Goal: Task Accomplishment & Management: Manage account settings

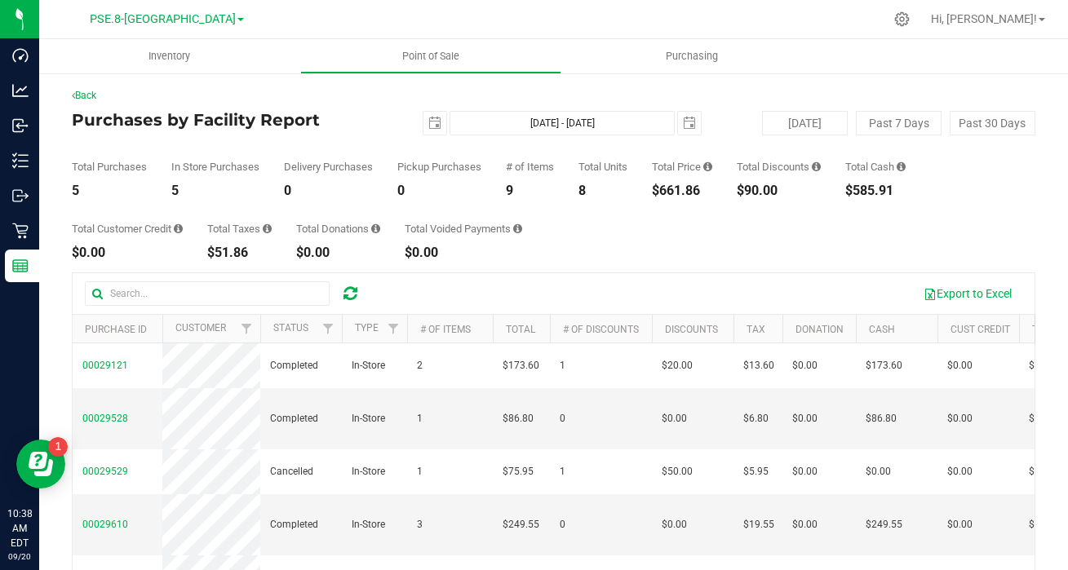
scroll to position [14, 0]
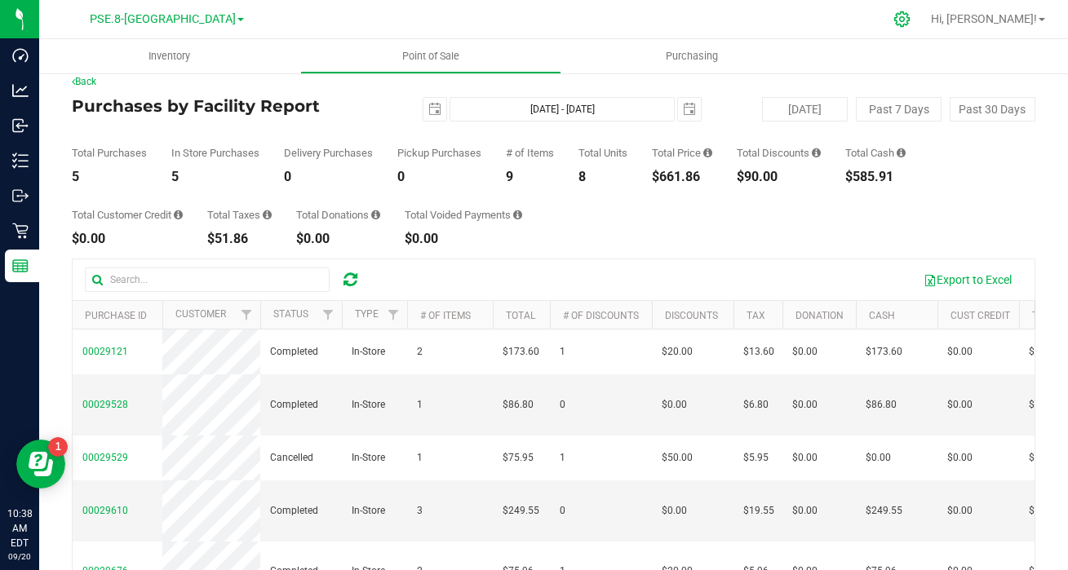
click at [911, 18] on icon at bounding box center [902, 19] width 17 height 17
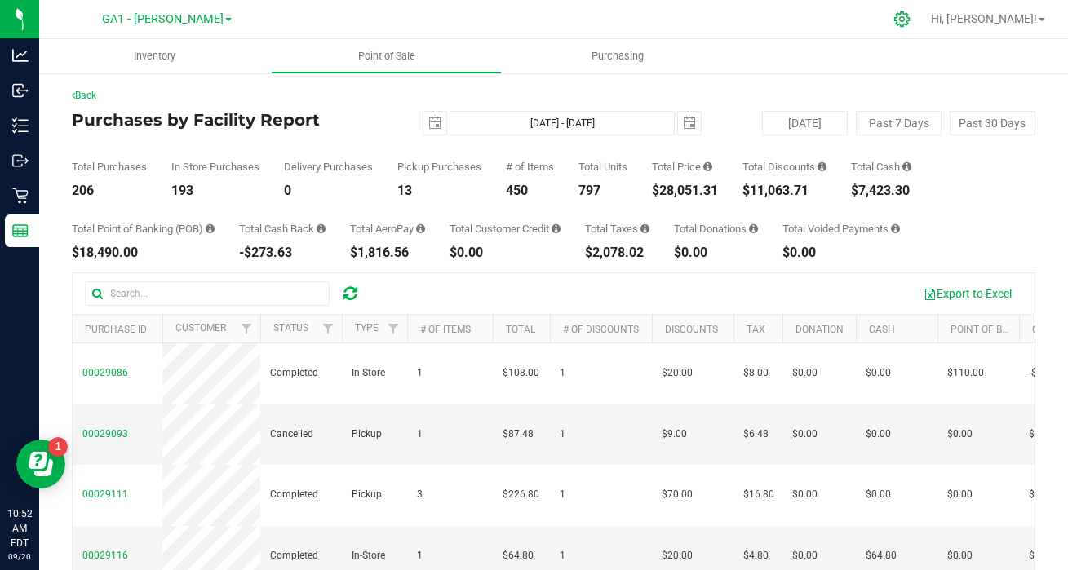
click at [910, 20] on icon at bounding box center [902, 19] width 16 height 16
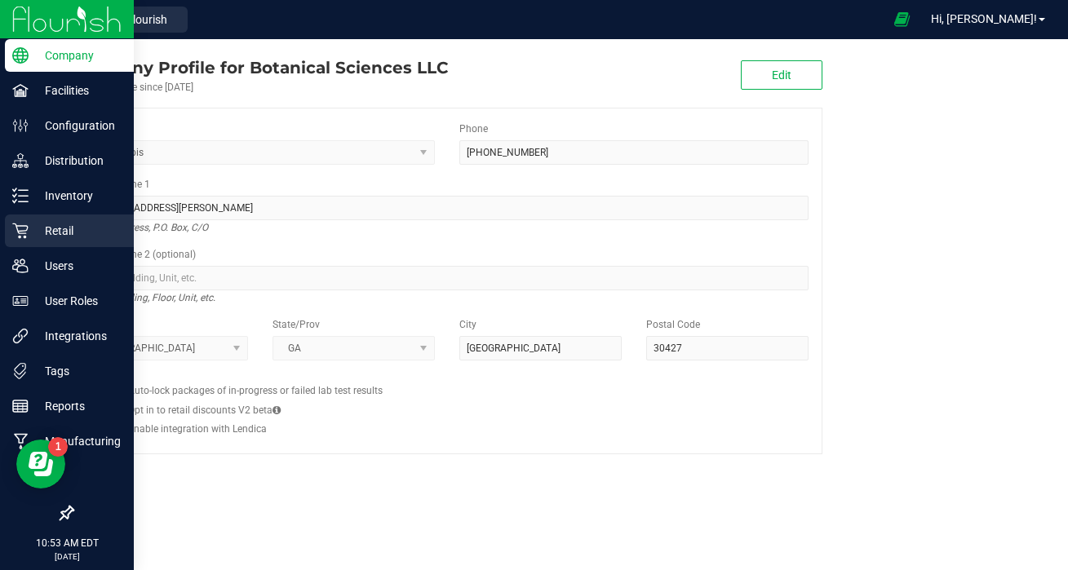
click at [67, 236] on p "Retail" at bounding box center [78, 231] width 98 height 20
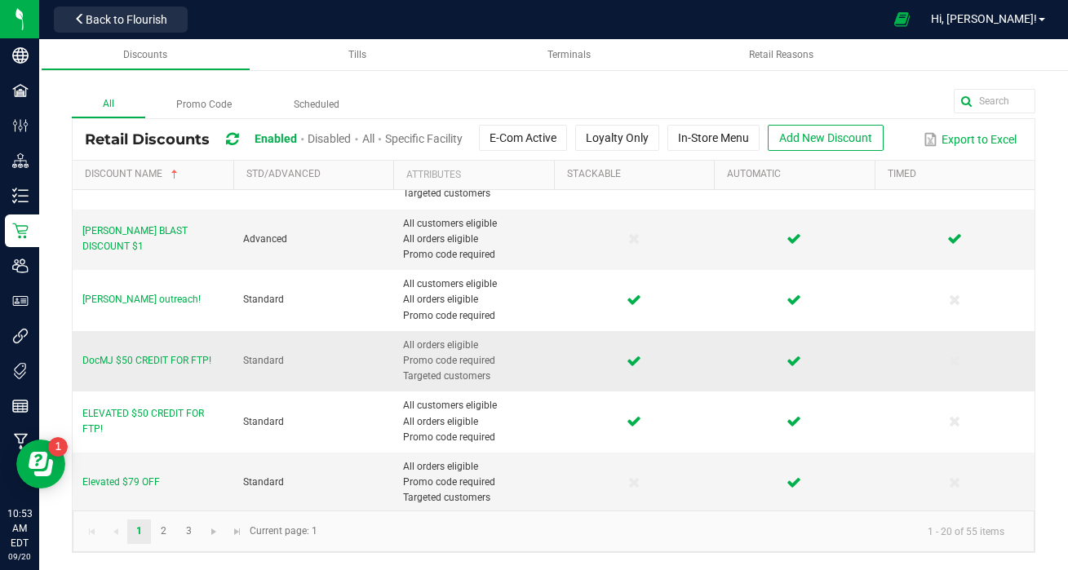
scroll to position [786, 0]
click at [165, 534] on link "2" at bounding box center [164, 532] width 24 height 24
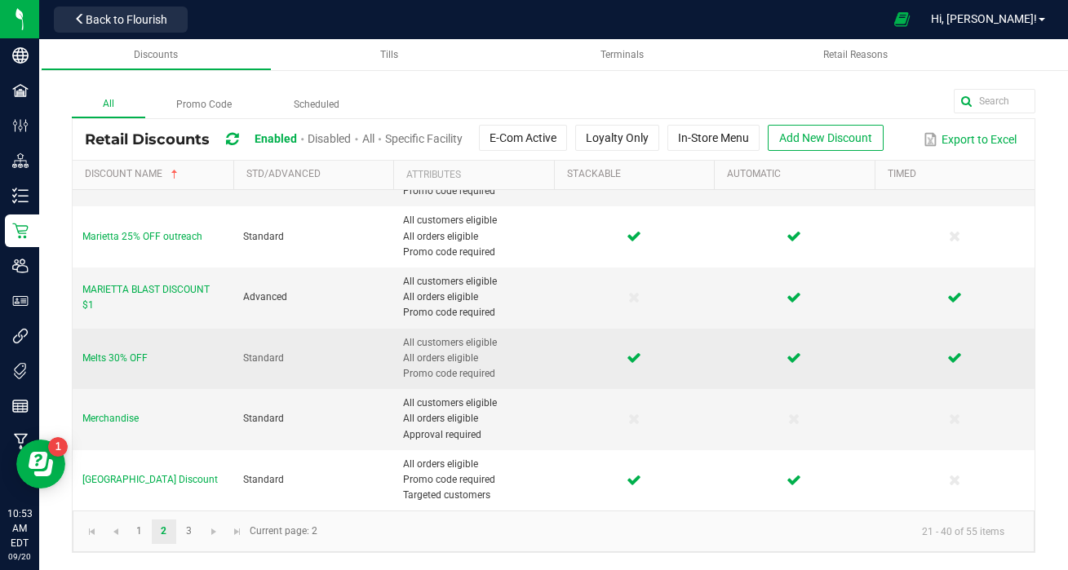
scroll to position [739, 0]
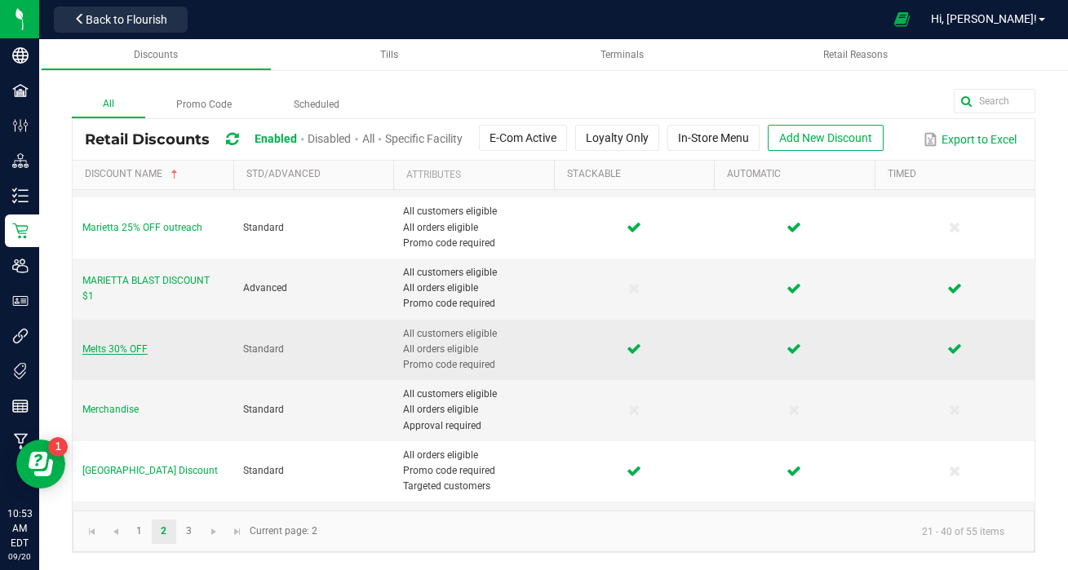
click at [117, 351] on span "Melts 30% OFF" at bounding box center [114, 349] width 65 height 11
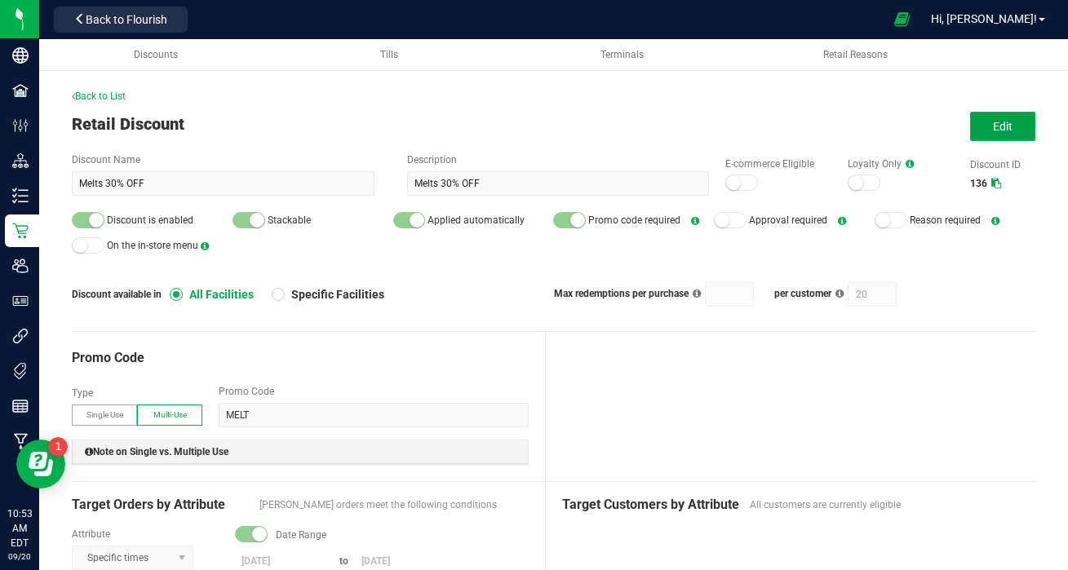
click at [1008, 127] on span "Edit" at bounding box center [1003, 126] width 20 height 13
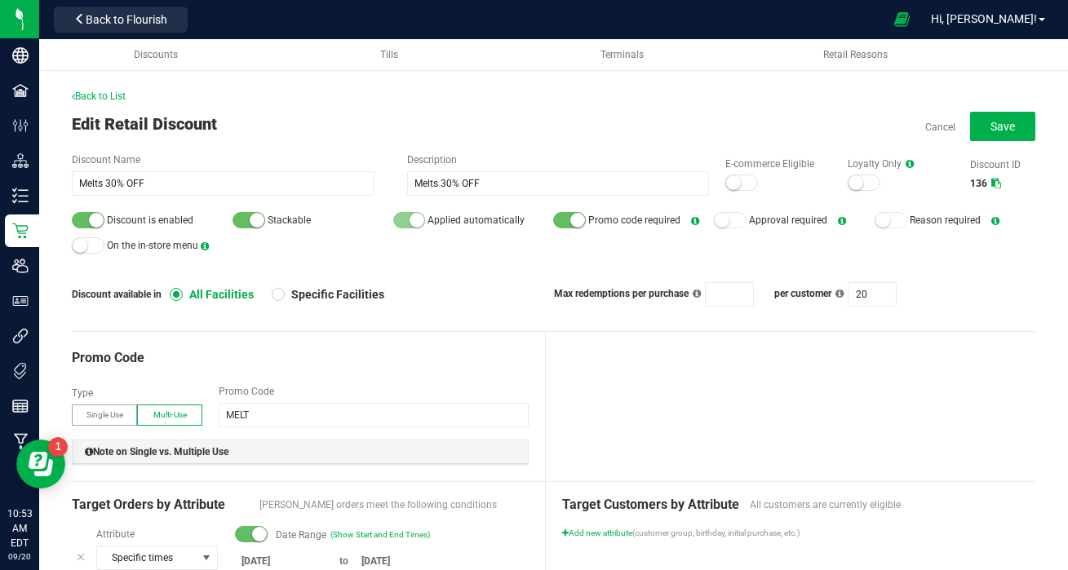
click at [85, 218] on div at bounding box center [88, 220] width 33 height 16
click at [1016, 127] on button "Save" at bounding box center [1002, 126] width 65 height 29
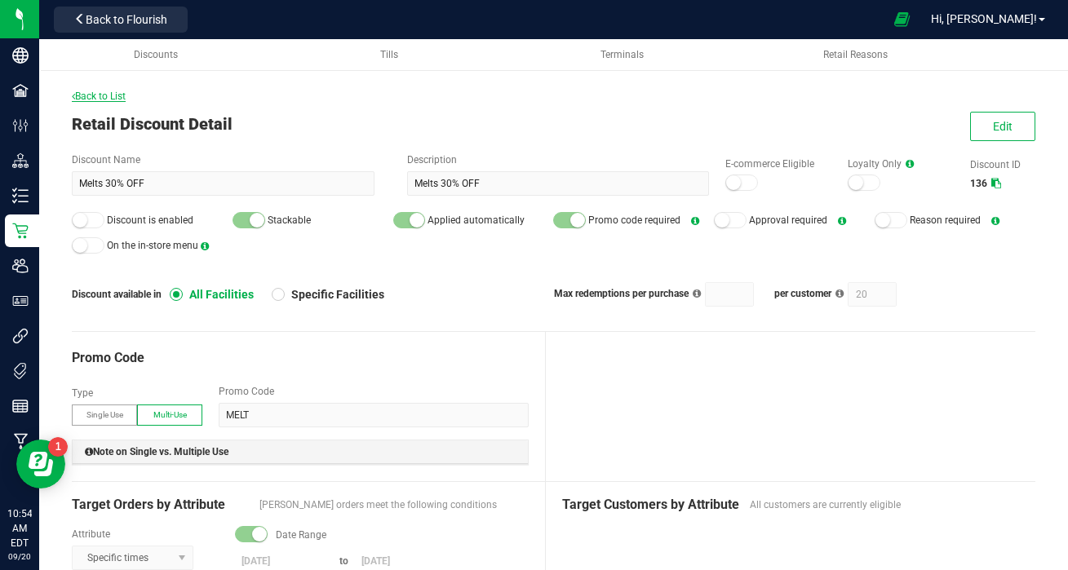
click at [114, 98] on span "Back to List" at bounding box center [99, 96] width 54 height 11
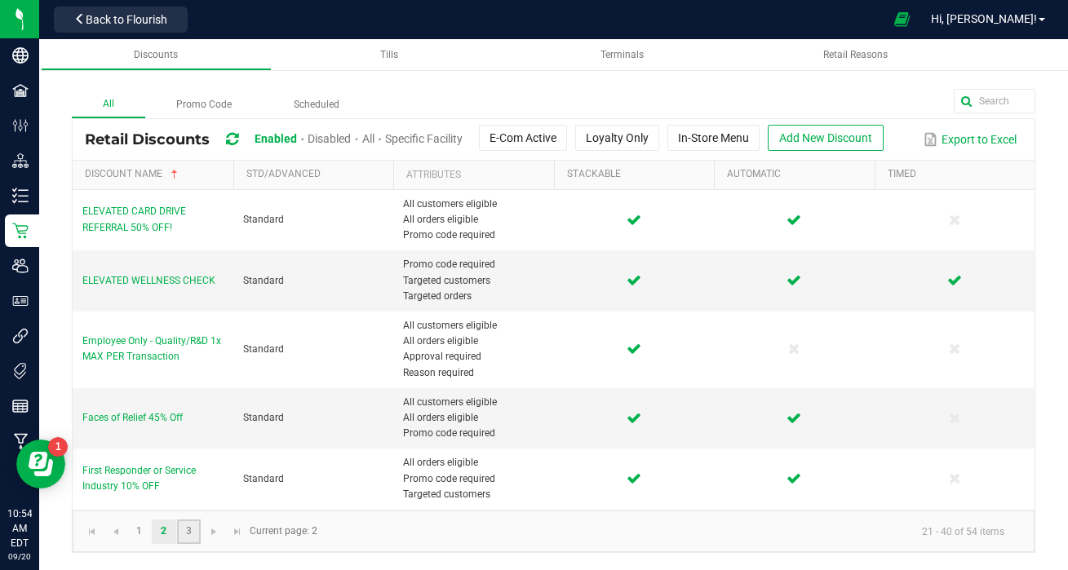
click at [187, 535] on link "3" at bounding box center [189, 532] width 24 height 24
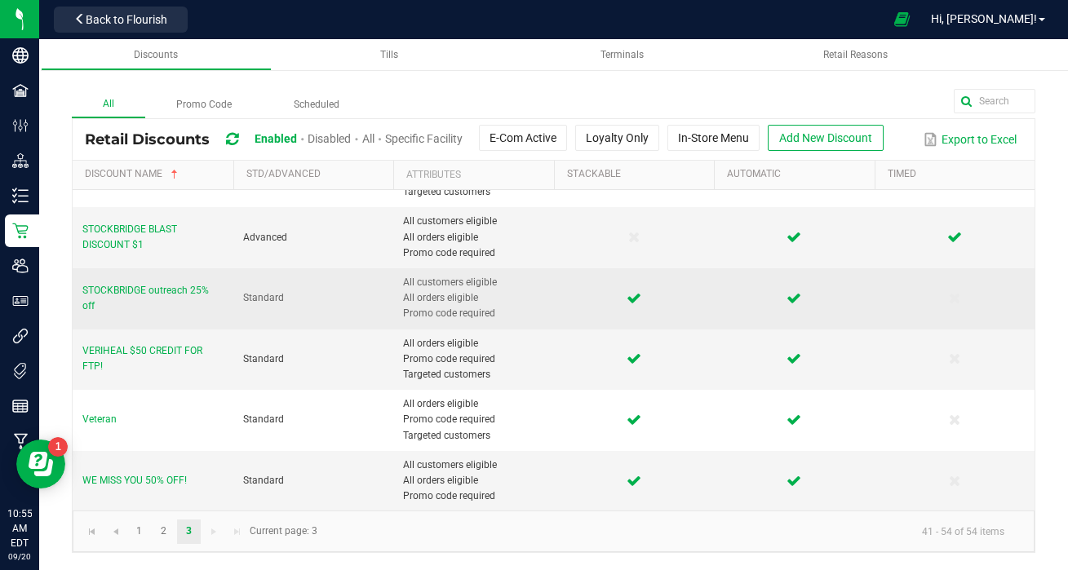
scroll to position [530, 0]
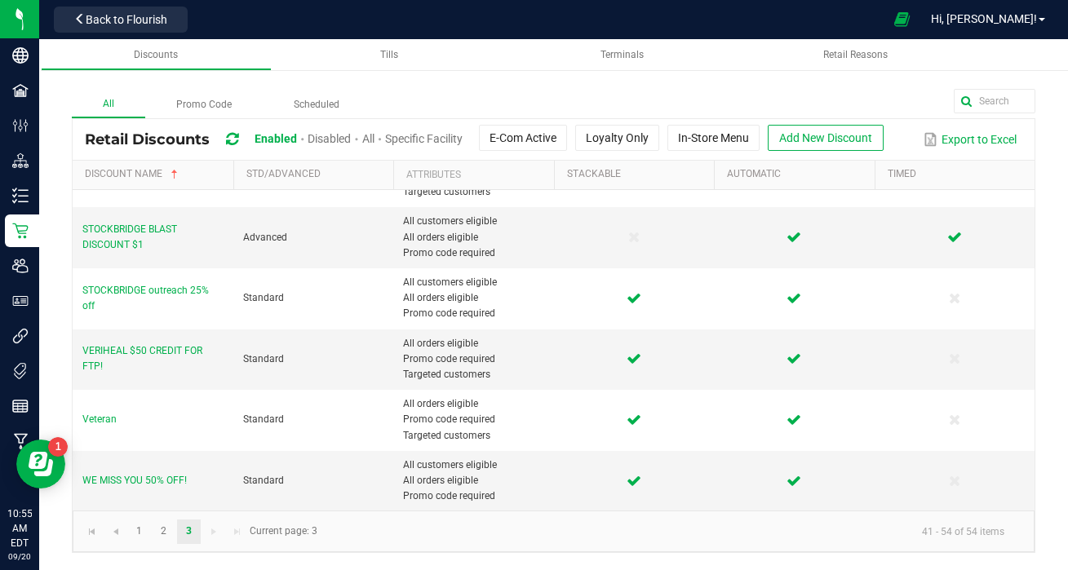
click at [328, 139] on span "Disabled" at bounding box center [329, 138] width 43 height 13
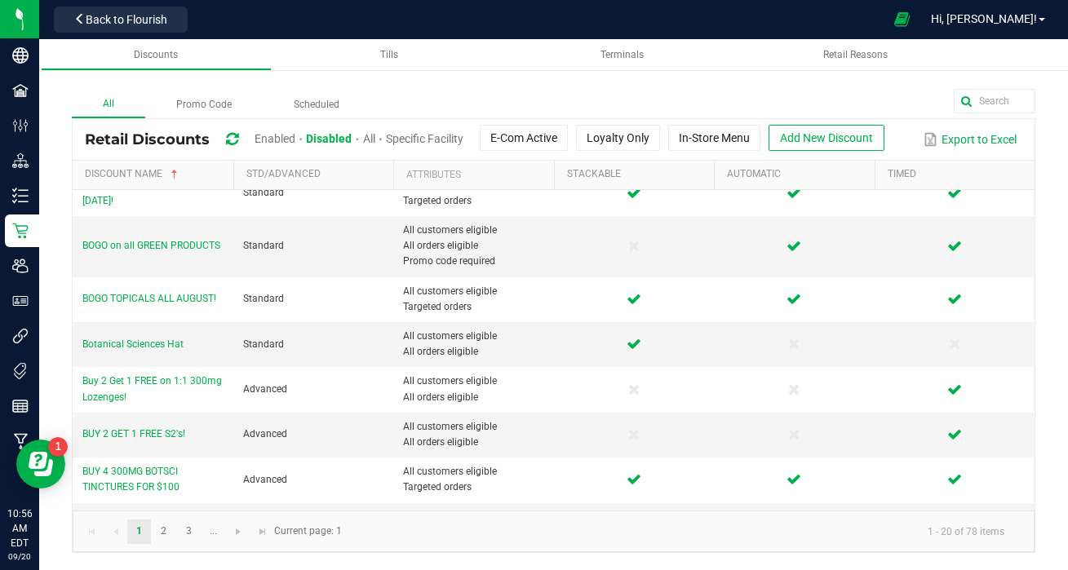
scroll to position [739, 0]
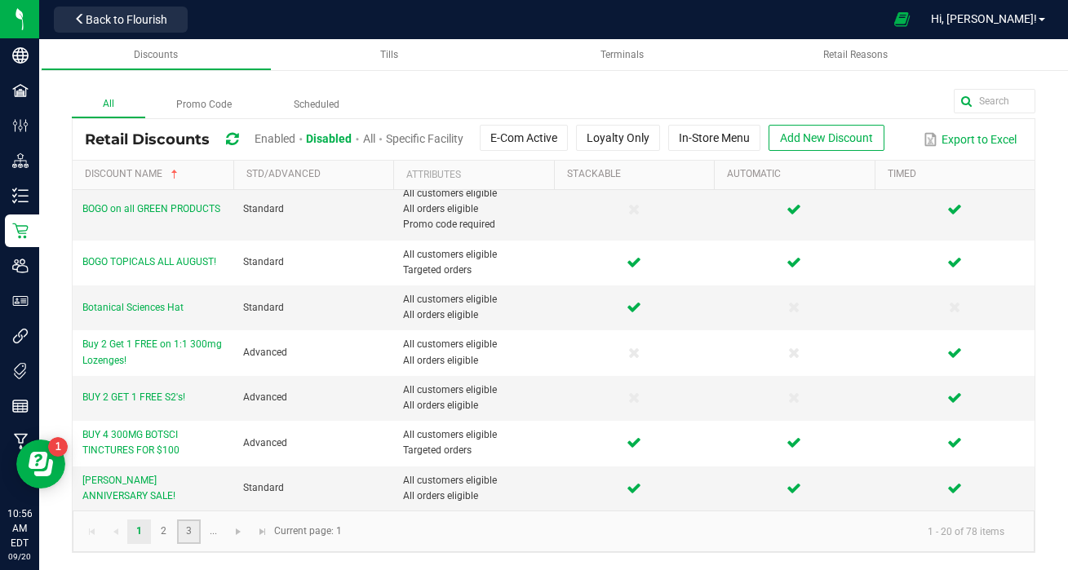
click at [189, 535] on link "3" at bounding box center [189, 532] width 24 height 24
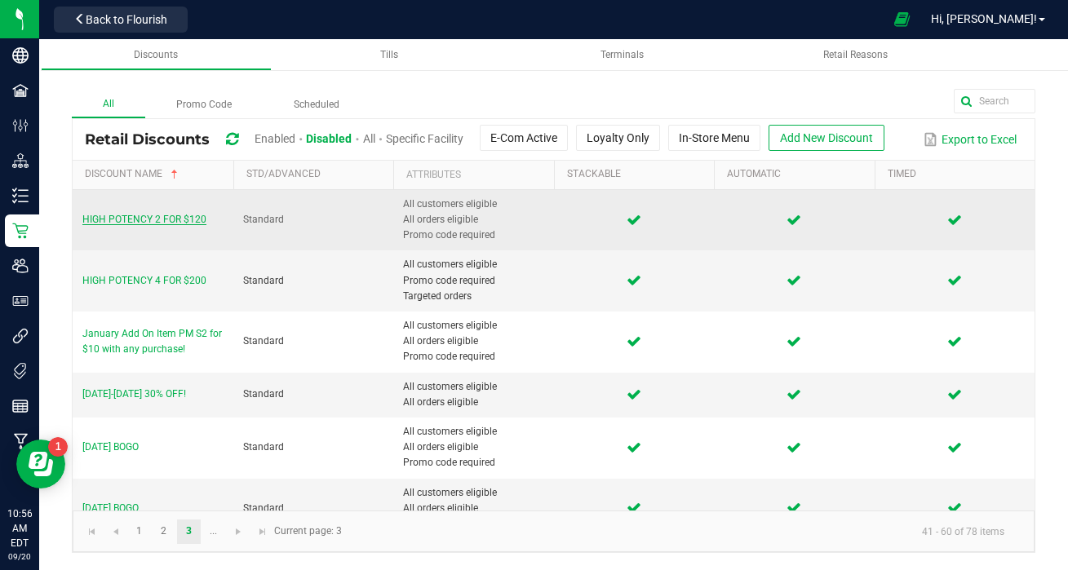
click at [166, 218] on span "HIGH POTENCY 2 FOR $120" at bounding box center [144, 219] width 124 height 11
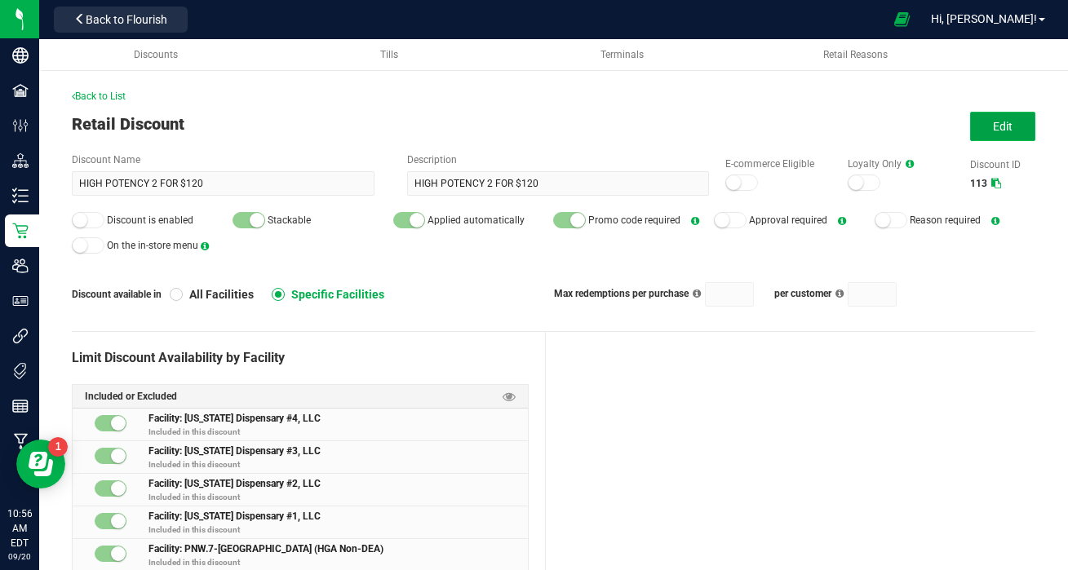
click at [992, 124] on button "Edit" at bounding box center [1002, 126] width 65 height 29
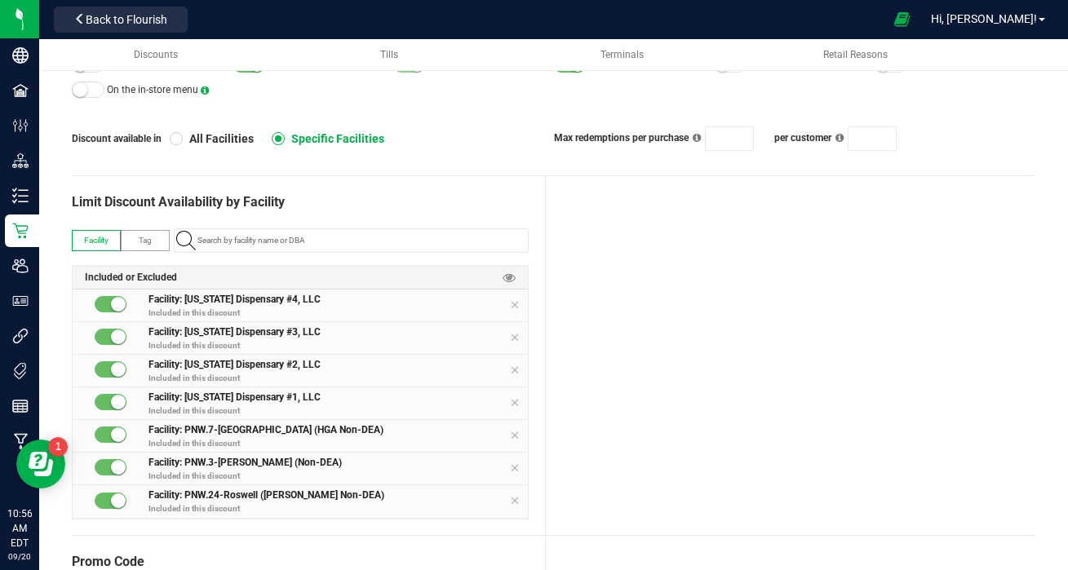
scroll to position [158, 0]
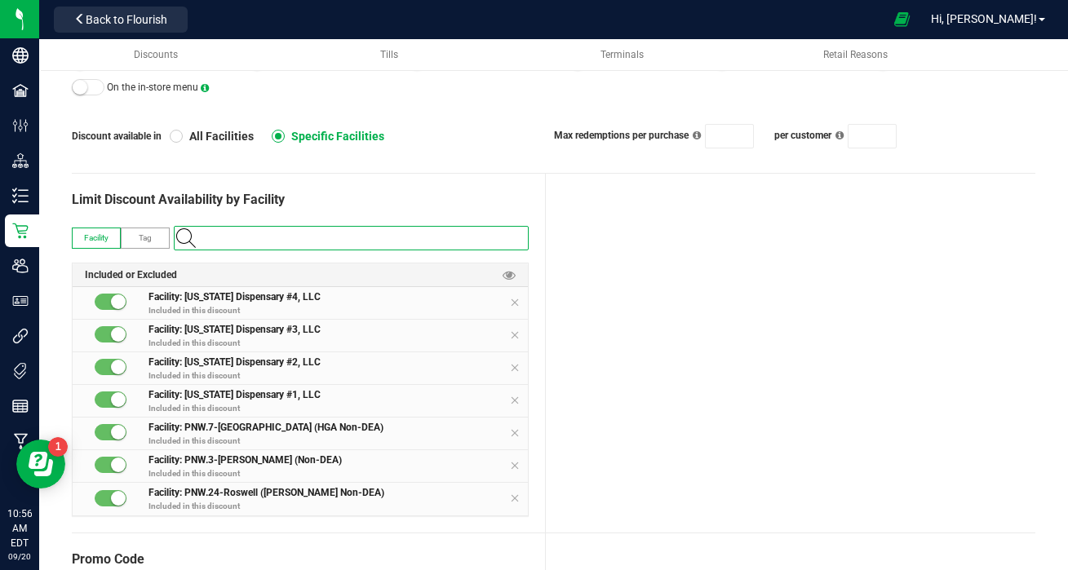
click at [282, 236] on input "NO DATA FOUND" at bounding box center [359, 238] width 337 height 23
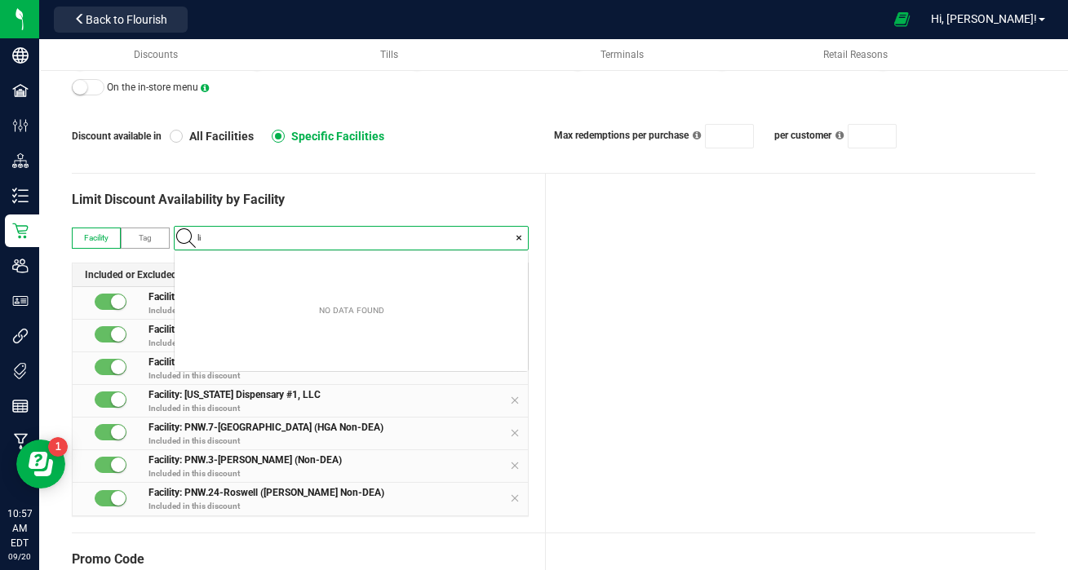
scroll to position [23, 353]
type input "liv"
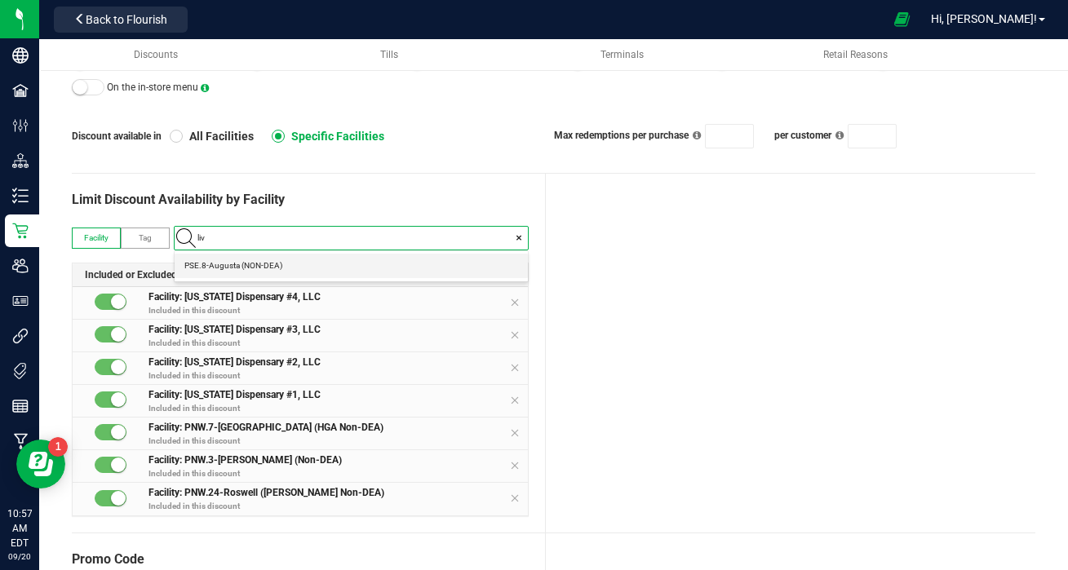
click at [251, 267] on span "PSE.8-Augusta (NON-DEA)" at bounding box center [233, 266] width 98 height 16
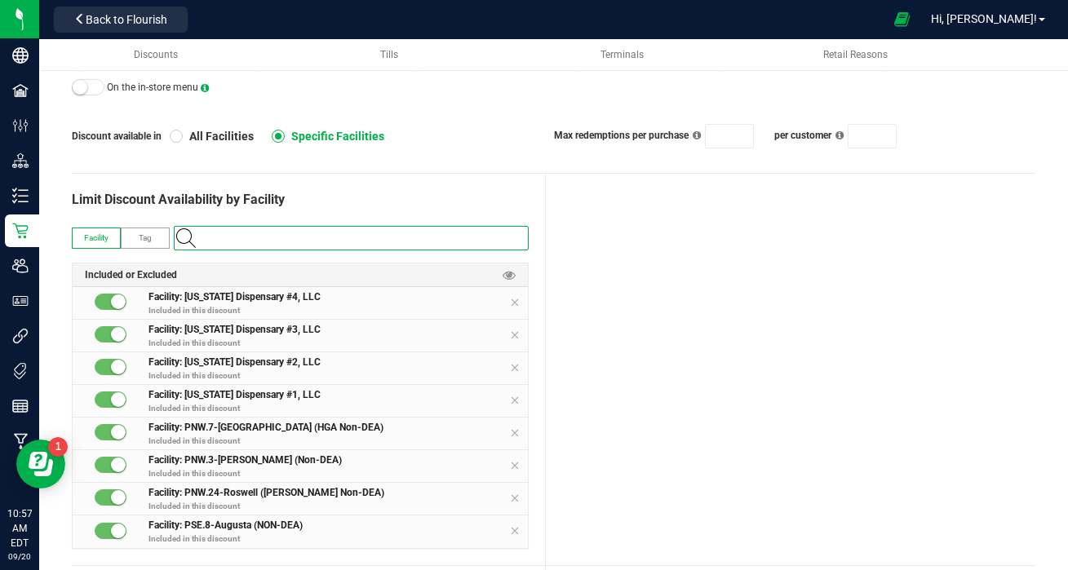
click at [246, 238] on input at bounding box center [359, 238] width 337 height 23
type input "non"
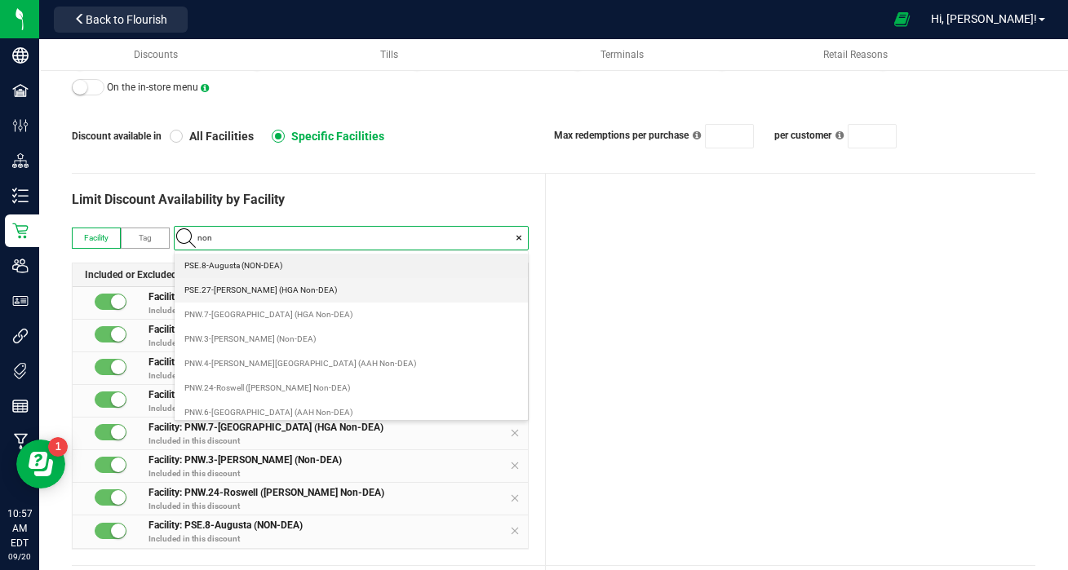
click at [254, 291] on span "PSE.27-[PERSON_NAME] (HGA Non-DEA)" at bounding box center [260, 290] width 153 height 16
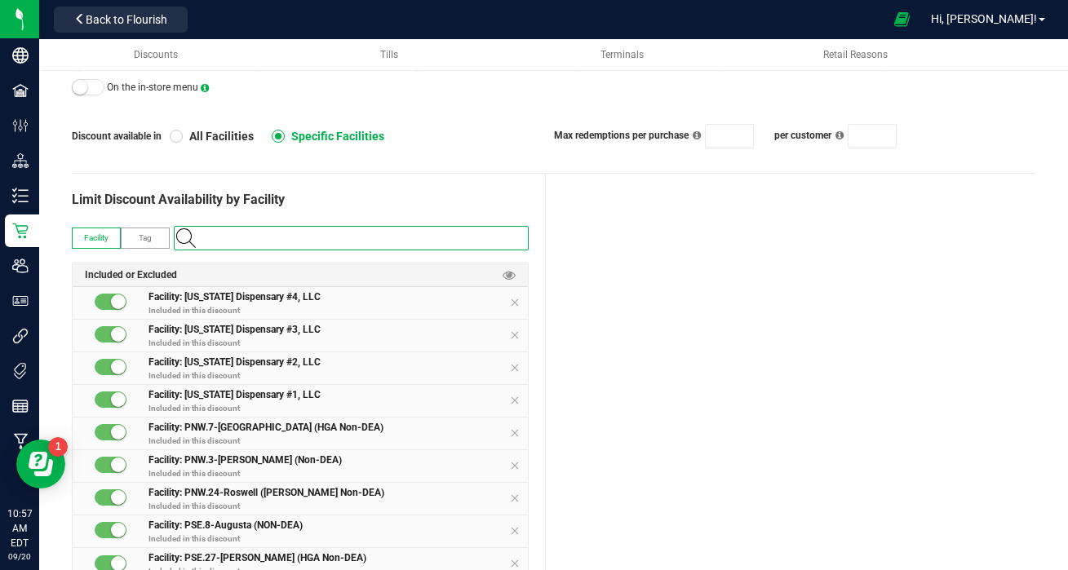
click at [252, 237] on input at bounding box center [359, 238] width 337 height 23
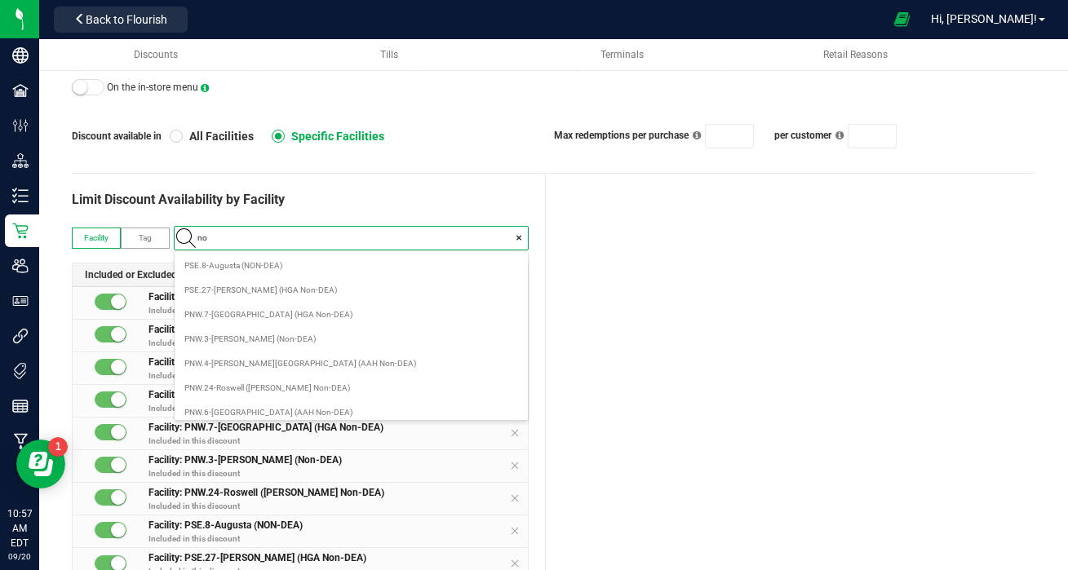
type input "non"
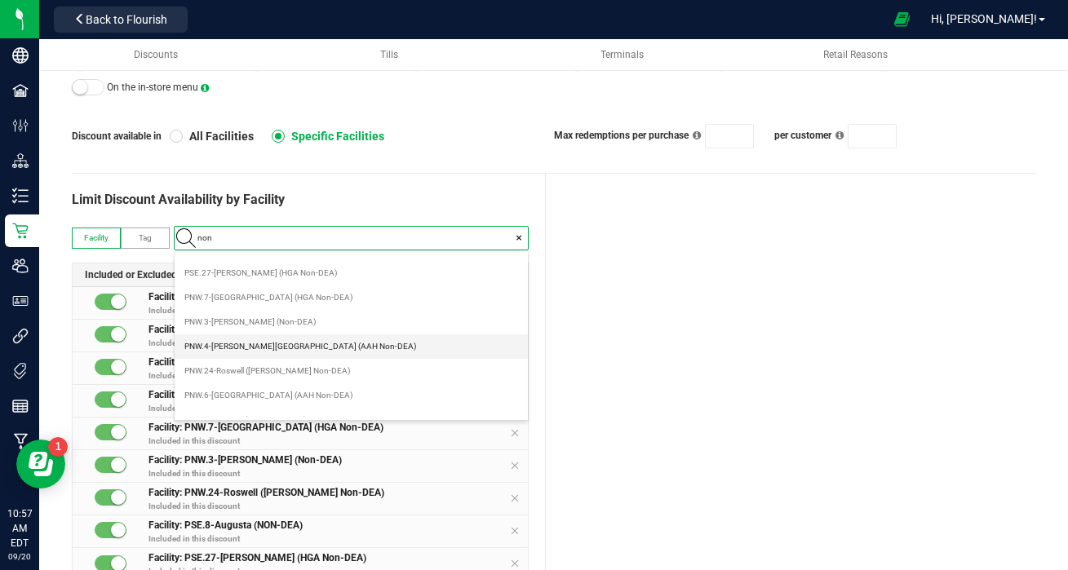
click at [283, 373] on span "PNW.24-Roswell ([PERSON_NAME] Non-DEA)" at bounding box center [267, 371] width 166 height 16
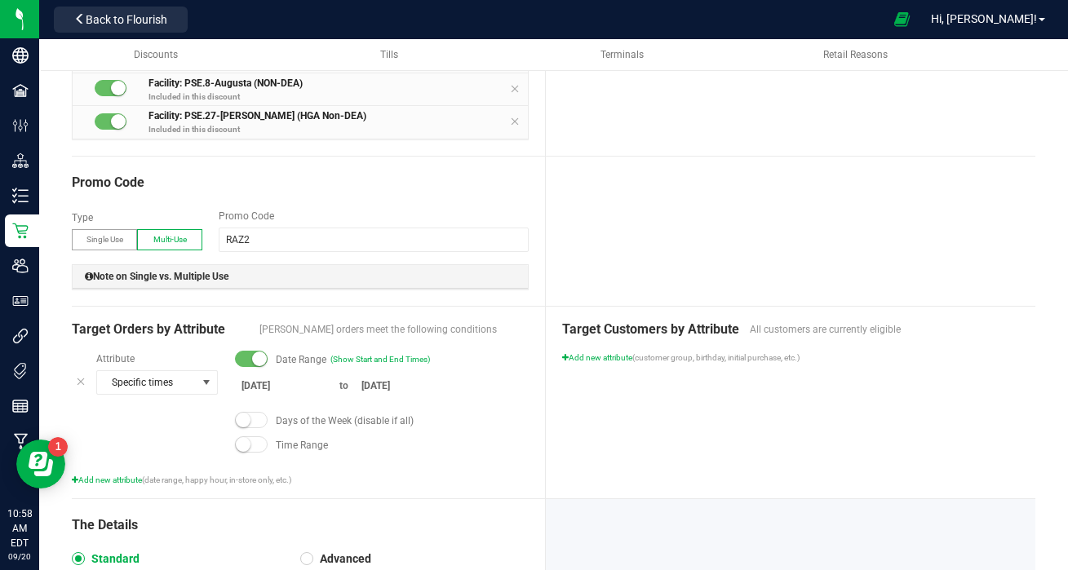
scroll to position [606, 0]
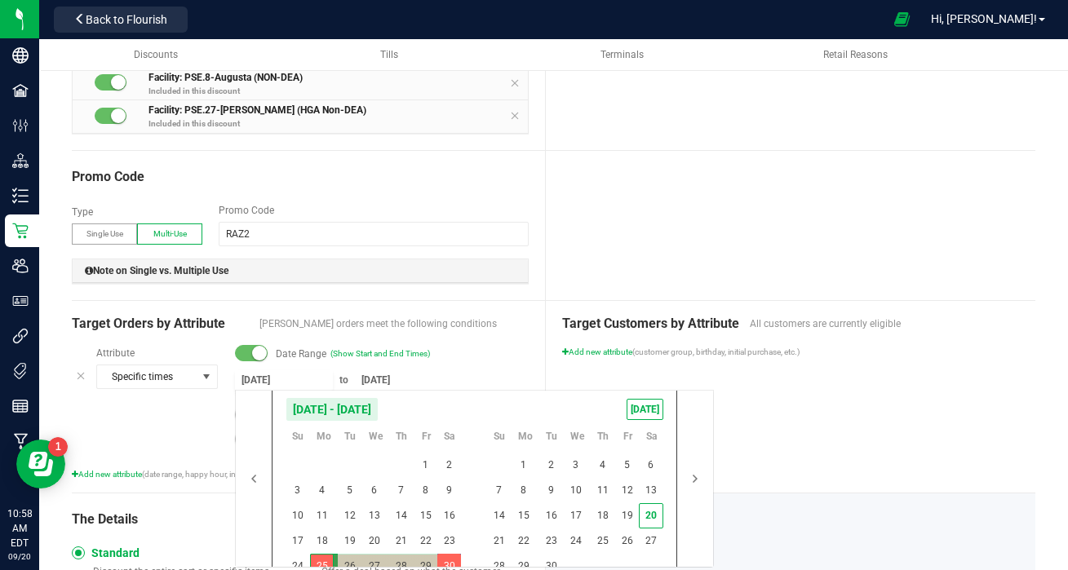
click at [257, 381] on input "[DATE]" at bounding box center [284, 380] width 98 height 20
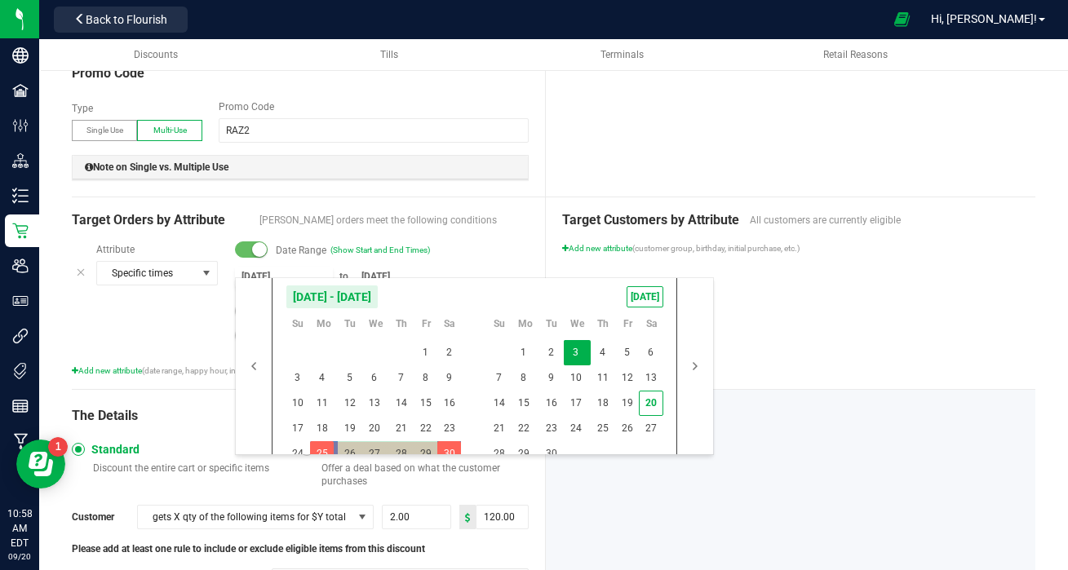
scroll to position [719, 0]
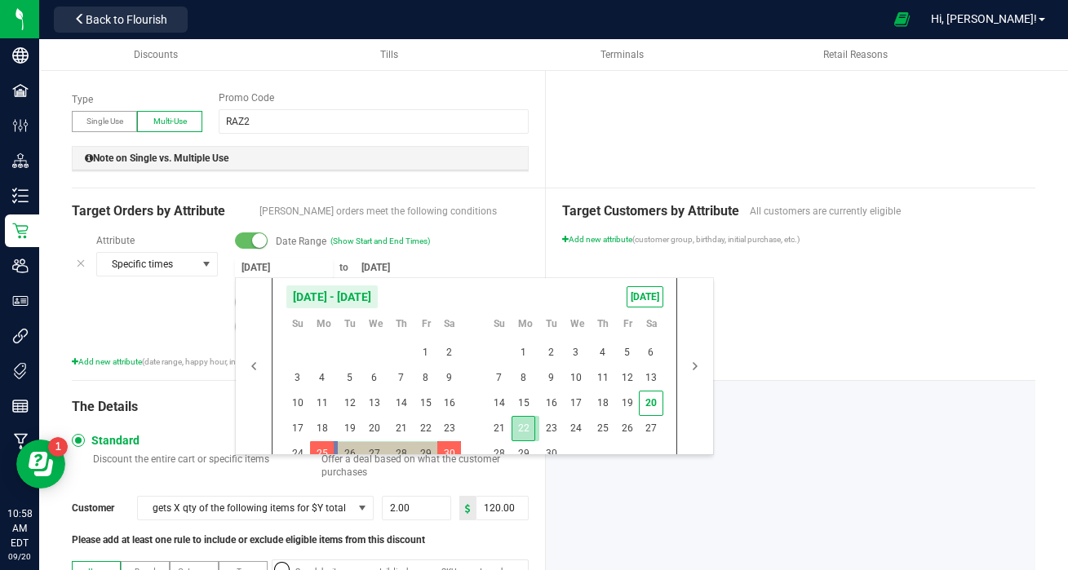
click at [523, 436] on span "22" at bounding box center [524, 428] width 24 height 25
type input "[DATE]"
click at [654, 429] on span "27" at bounding box center [651, 428] width 24 height 25
type input "[DATE]"
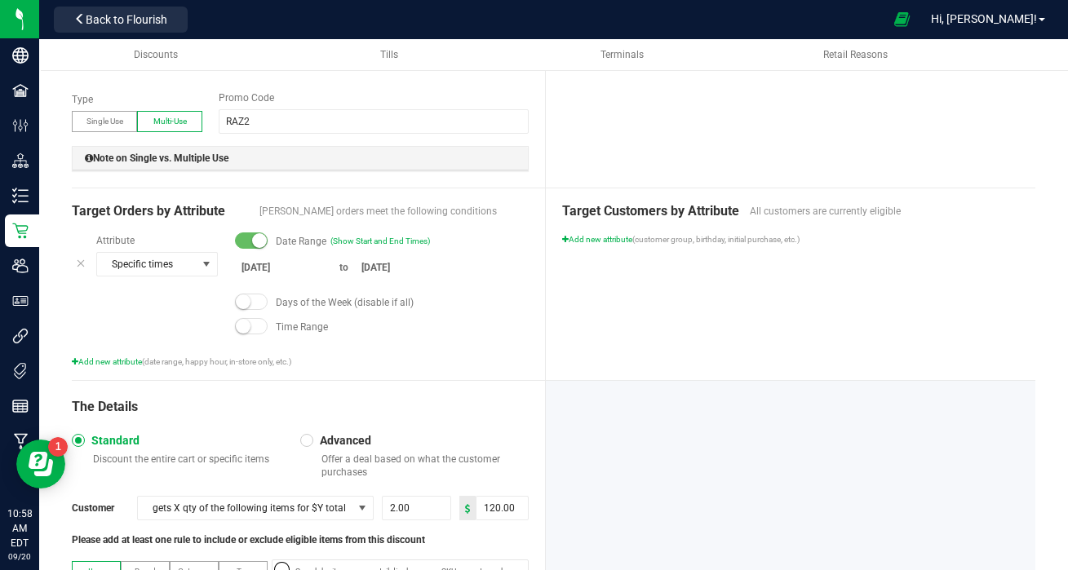
click at [761, 388] on div at bounding box center [791, 558] width 490 height 355
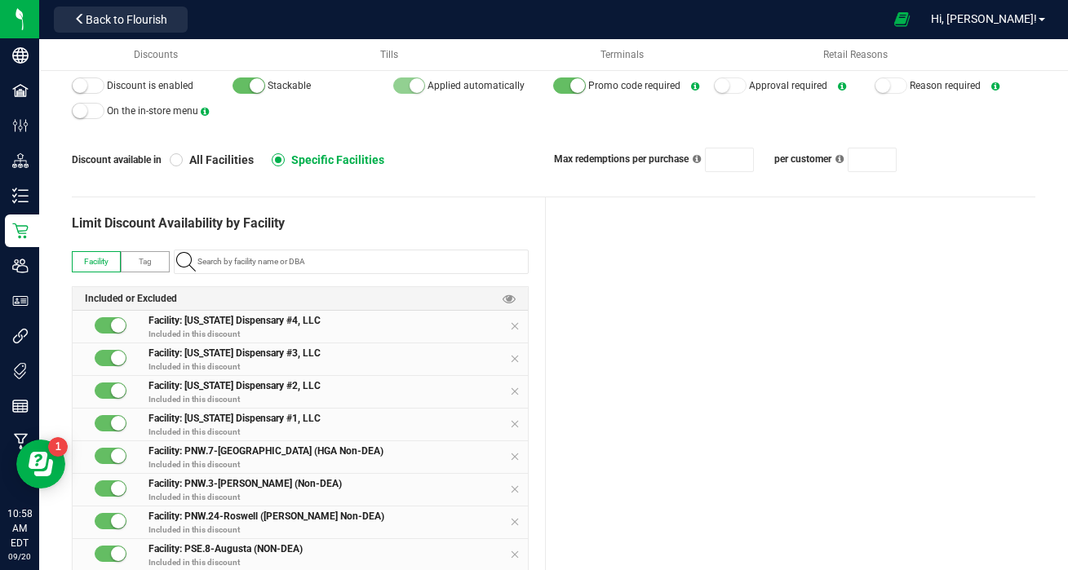
scroll to position [0, 0]
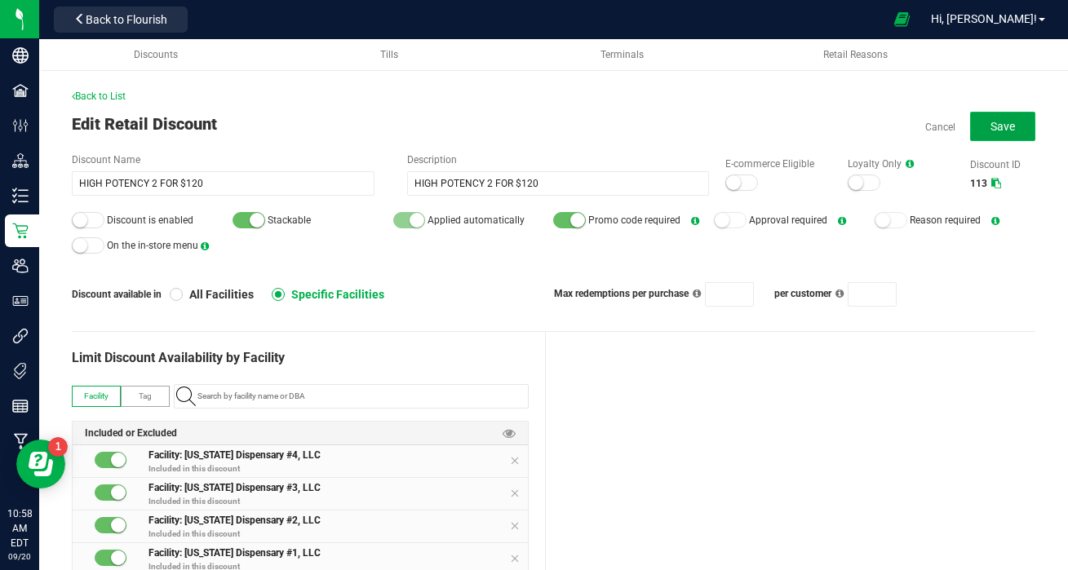
click at [1009, 129] on span "Save" at bounding box center [1003, 126] width 24 height 13
type input "2"
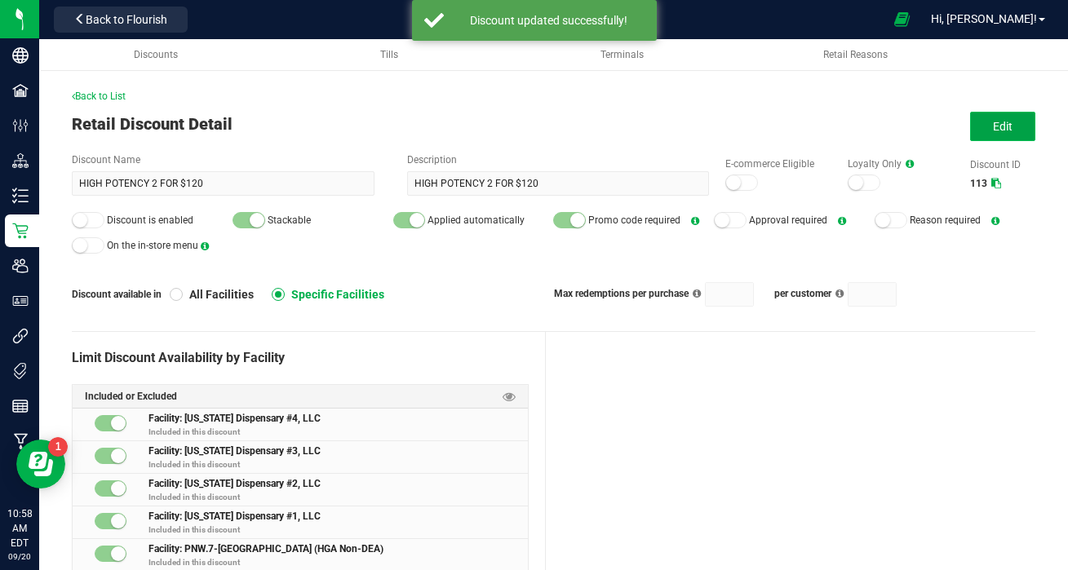
click at [983, 131] on button "Edit" at bounding box center [1002, 126] width 65 height 29
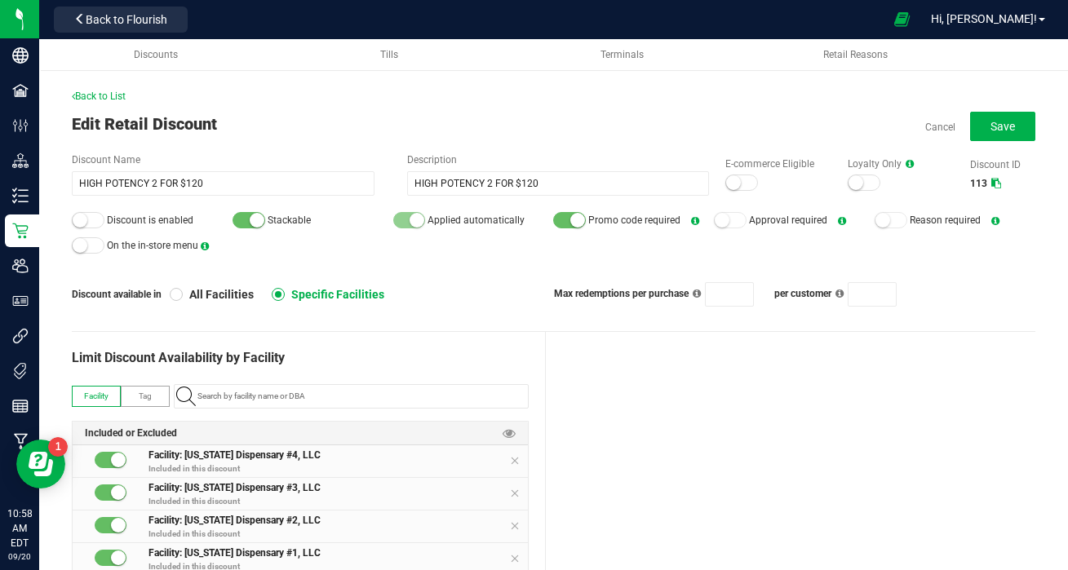
click at [84, 219] on small at bounding box center [80, 220] width 15 height 15
click at [1000, 123] on span "Save" at bounding box center [1003, 126] width 24 height 13
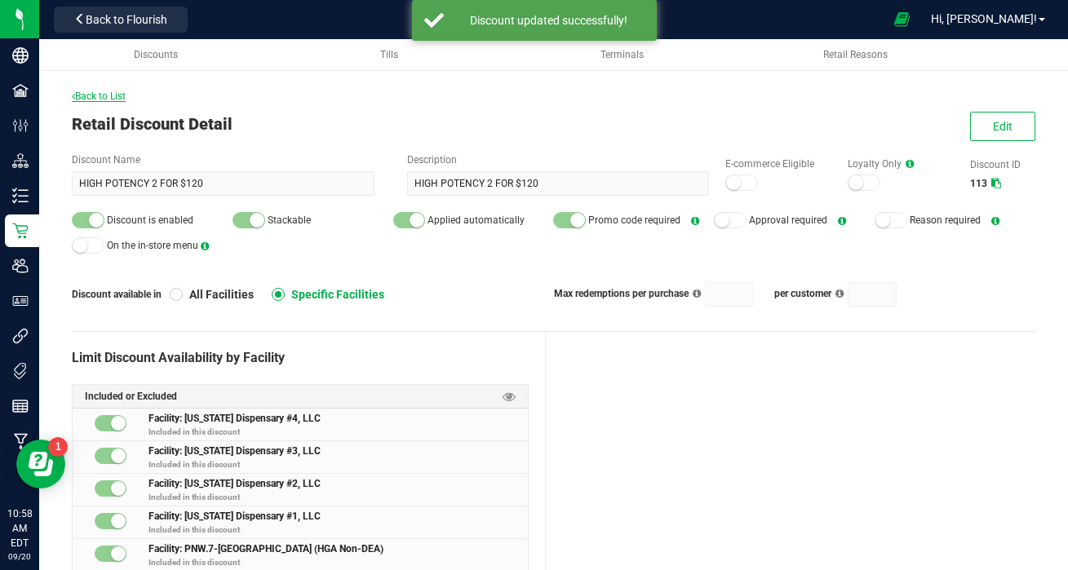
click at [98, 93] on span "Back to List" at bounding box center [99, 96] width 54 height 11
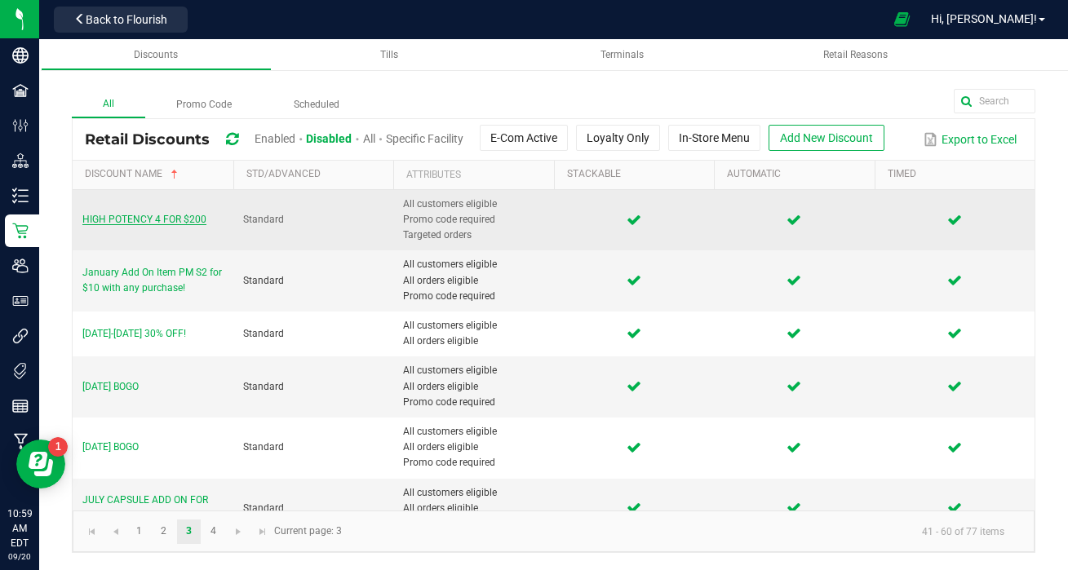
click at [175, 217] on span "HIGH POTENCY 4 FOR $200" at bounding box center [144, 219] width 124 height 11
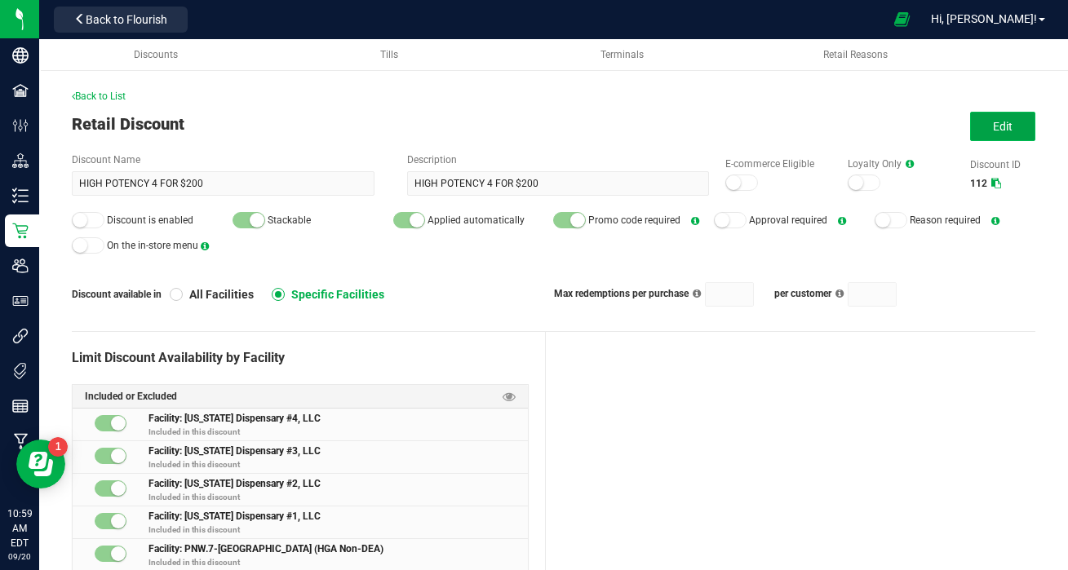
click at [1006, 124] on span "Edit" at bounding box center [1003, 126] width 20 height 13
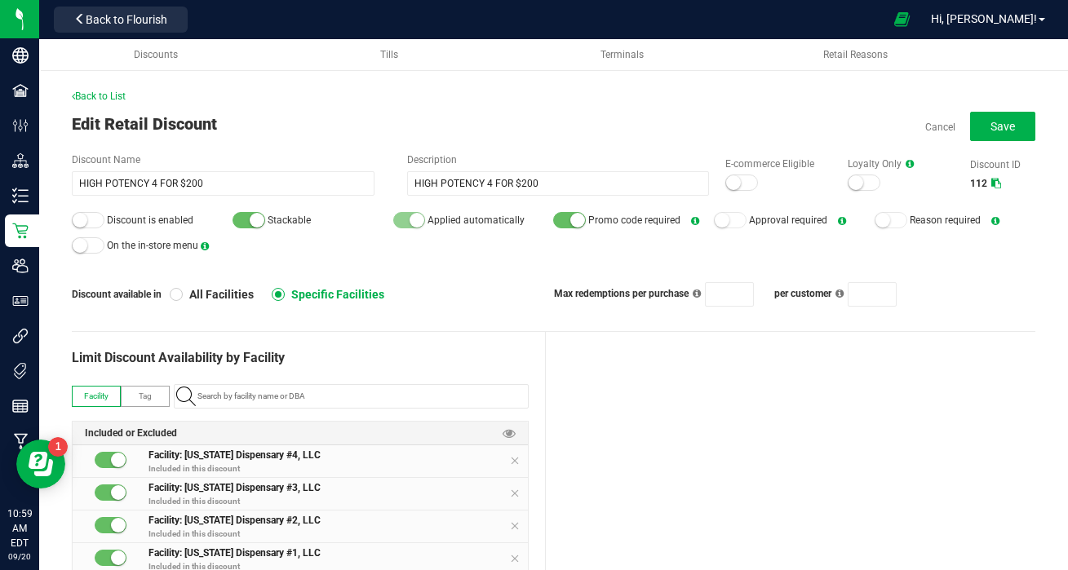
click at [91, 217] on div at bounding box center [88, 220] width 33 height 16
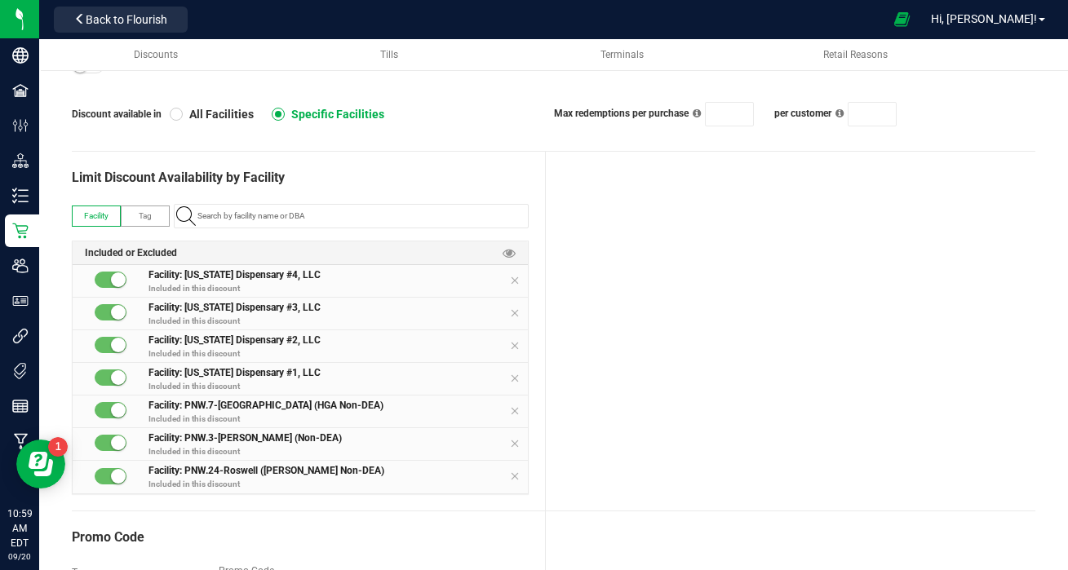
scroll to position [195, 0]
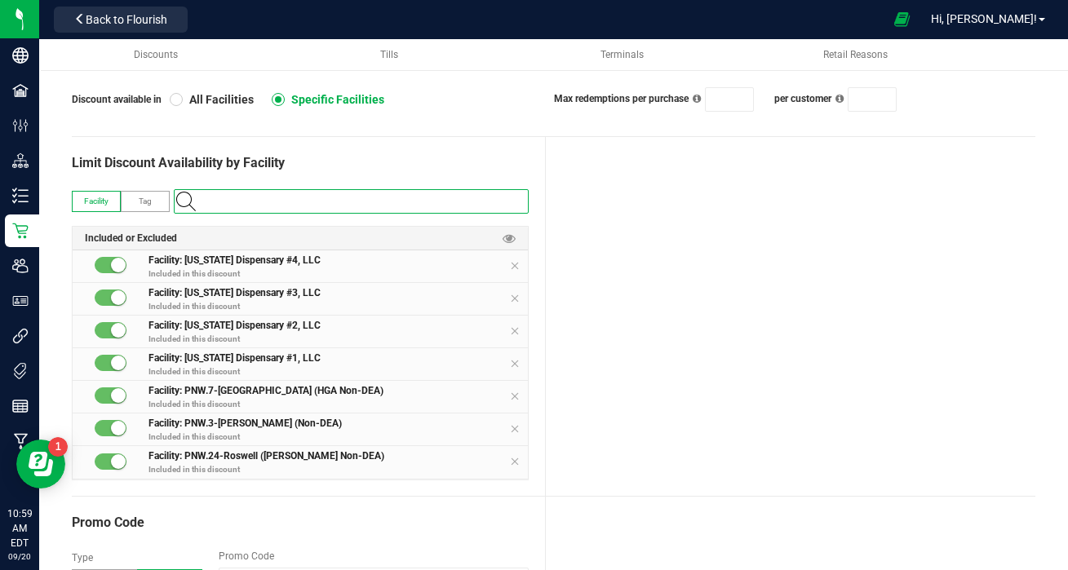
click at [312, 202] on input "NO DATA FOUND" at bounding box center [359, 201] width 337 height 23
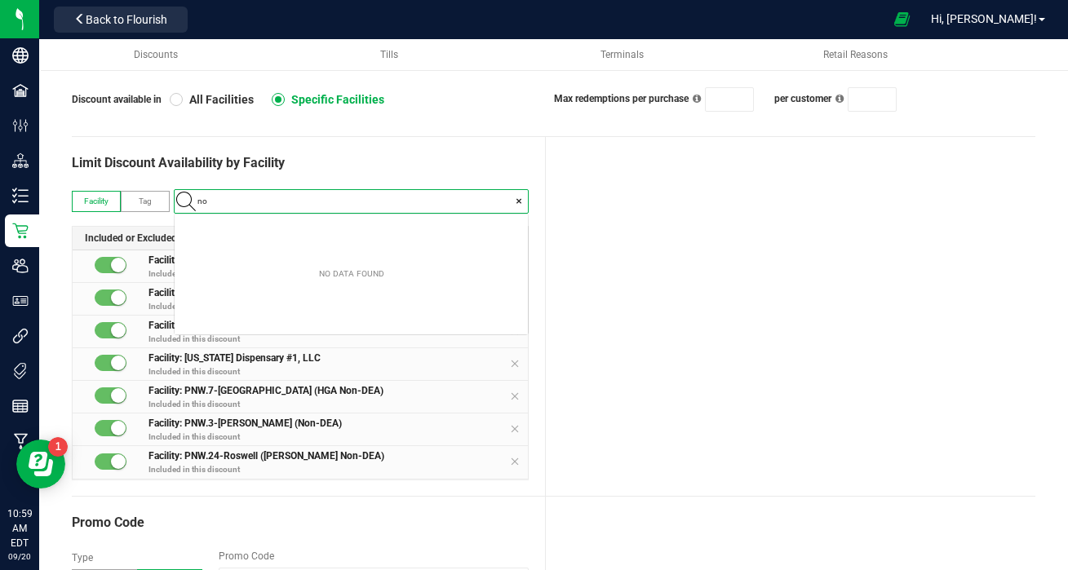
scroll to position [23, 353]
type input "non"
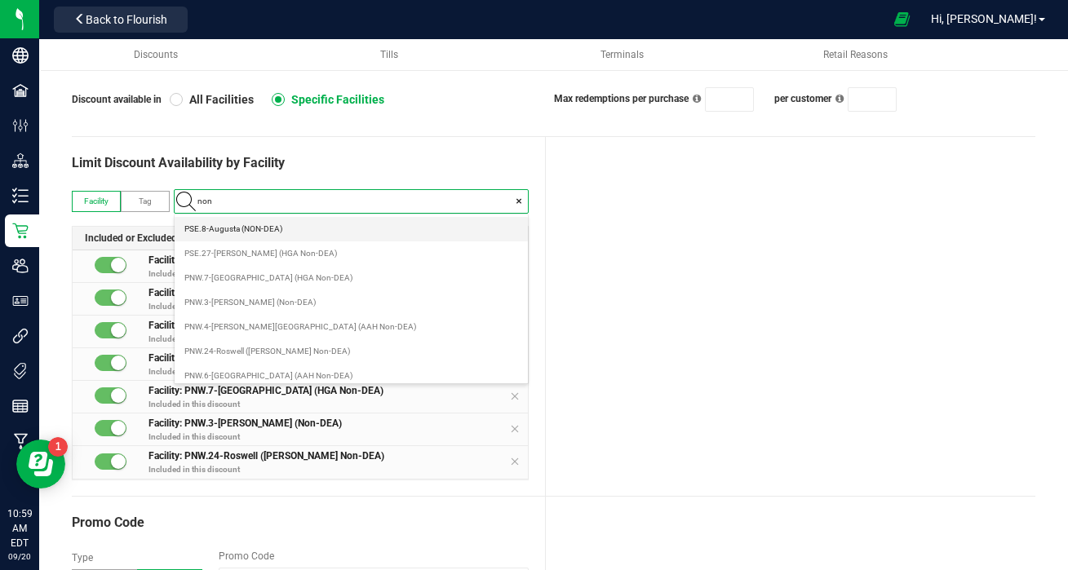
click at [293, 232] on \(NON-DEA\) "PSE.8-Augusta (NON-DEA)" at bounding box center [351, 229] width 353 height 24
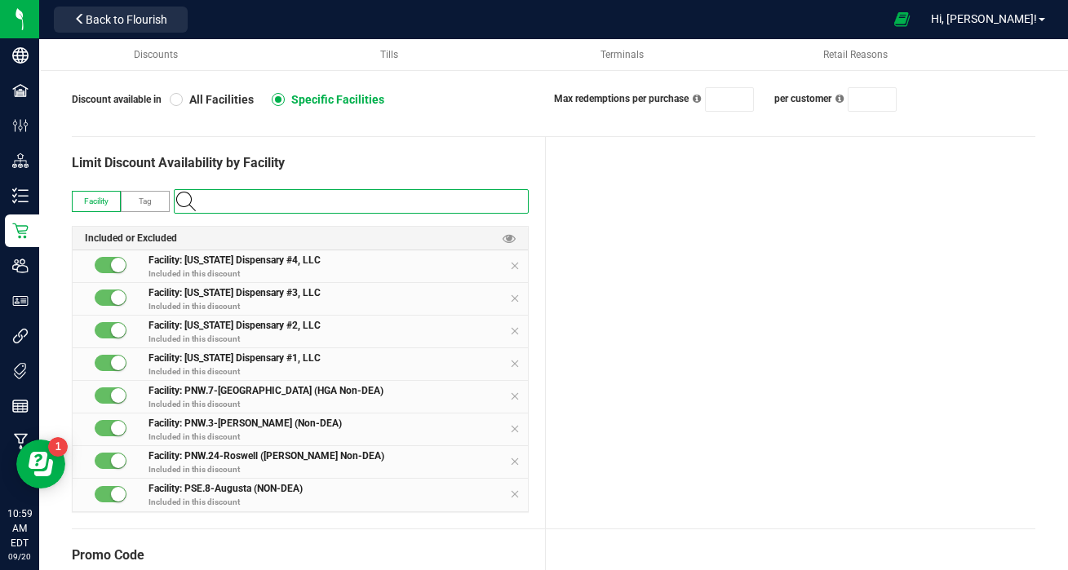
click at [292, 200] on input at bounding box center [359, 201] width 337 height 23
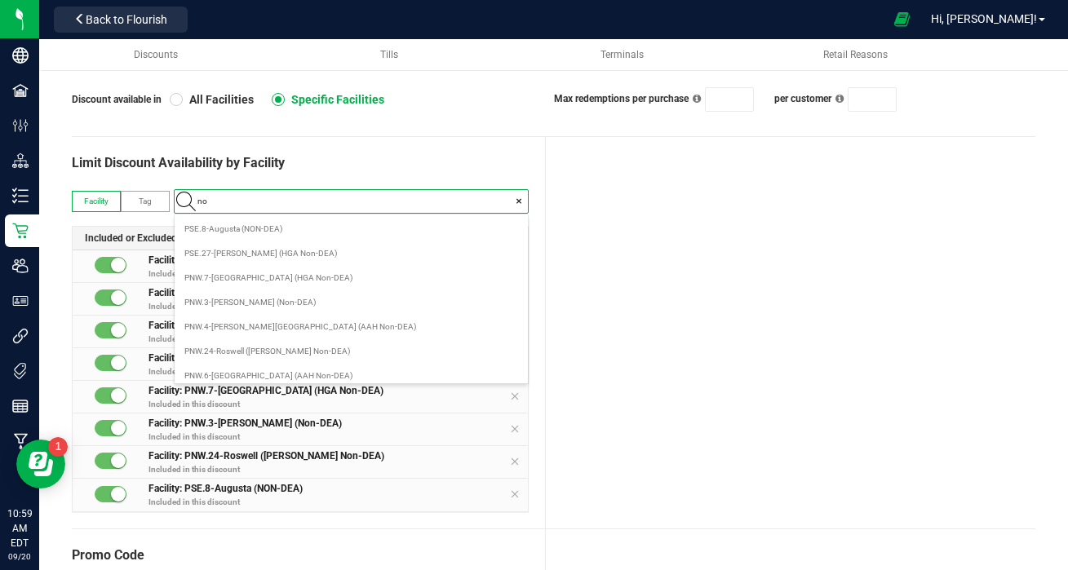
type input "non"
click at [304, 251] on Non-DEA\) "PSE.27-[PERSON_NAME] (HGA Non-DEA)" at bounding box center [351, 254] width 353 height 24
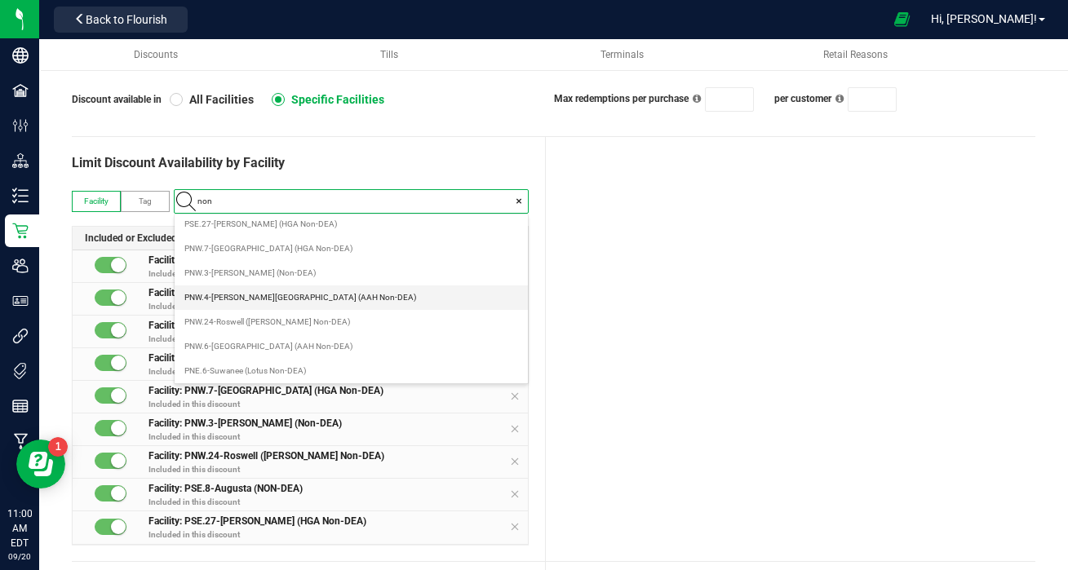
scroll to position [33, 0]
type input "non"
click at [385, 167] on div "Limit Discount Availability by Facility" at bounding box center [300, 163] width 457 height 20
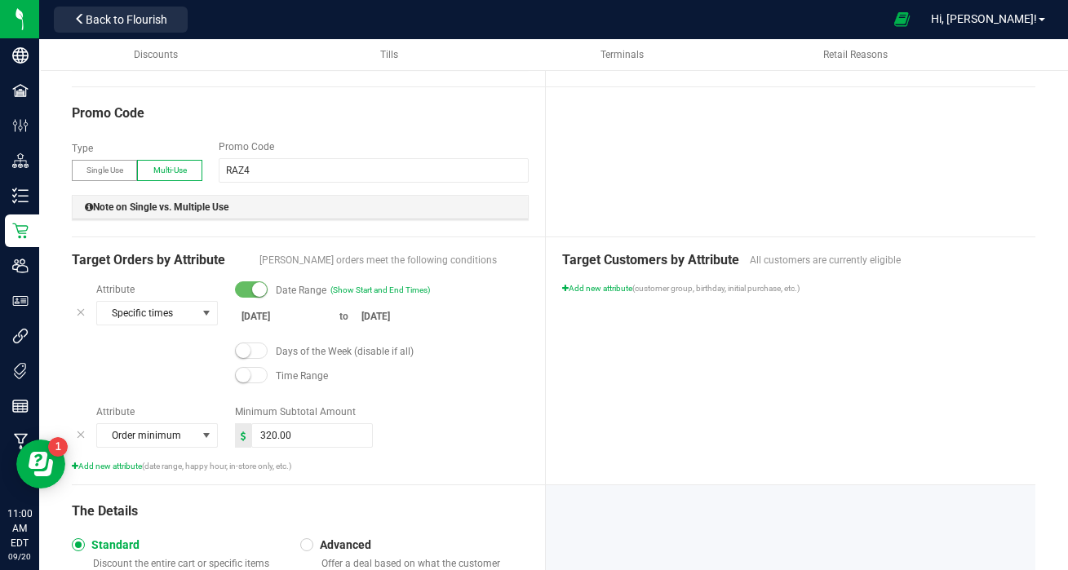
scroll to position [679, 0]
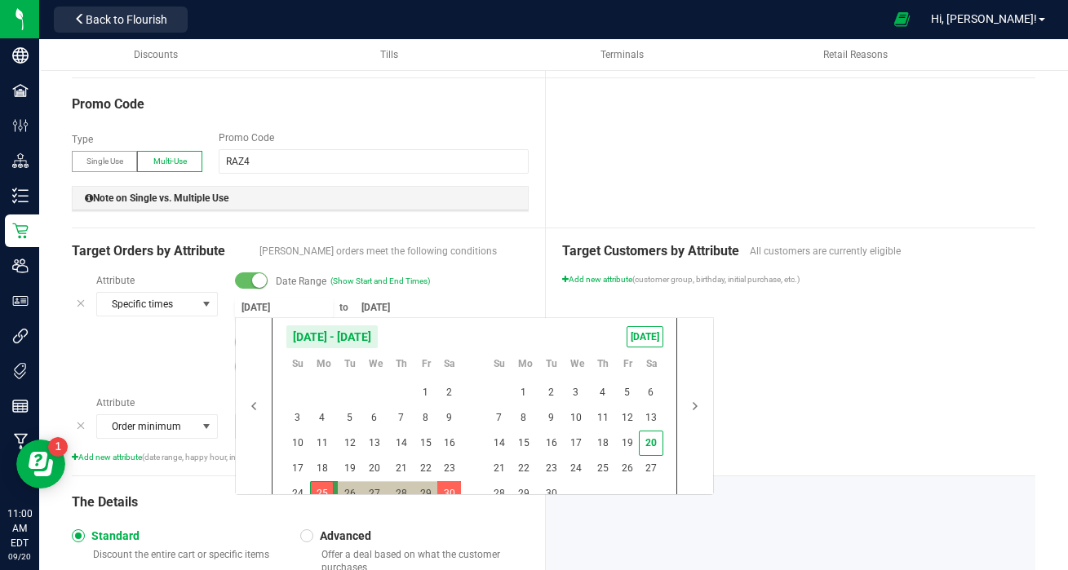
click at [277, 311] on input "[DATE]" at bounding box center [284, 308] width 98 height 20
click at [530, 464] on span "22" at bounding box center [524, 468] width 24 height 25
type input "[DATE]"
click at [656, 469] on span "27" at bounding box center [651, 468] width 24 height 25
type input "[DATE]"
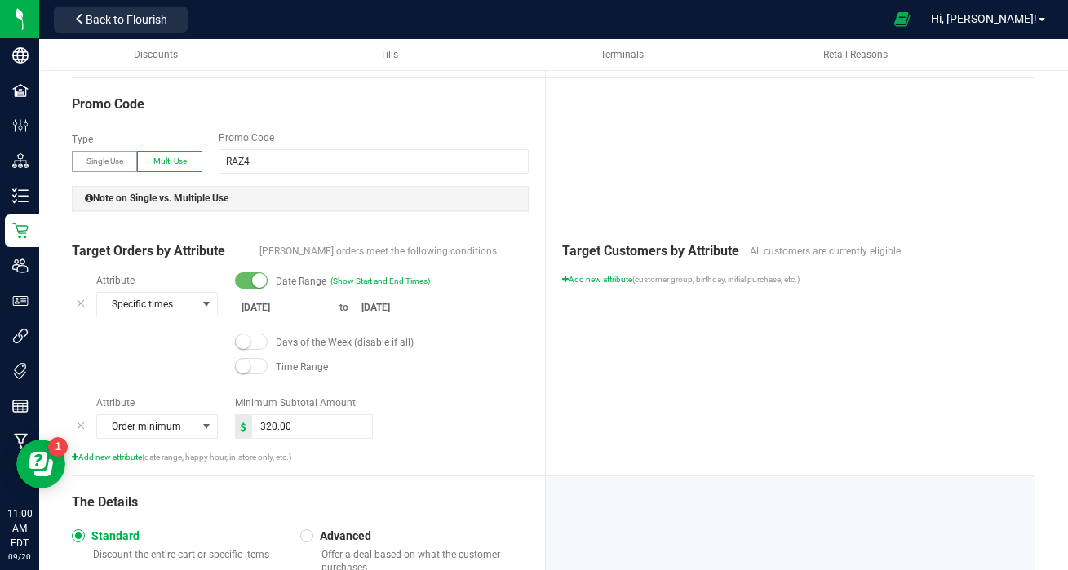
click at [529, 285] on div "Target Orders by Attribute Eligible orders meet the following conditions Attrib…" at bounding box center [309, 351] width 474 height 247
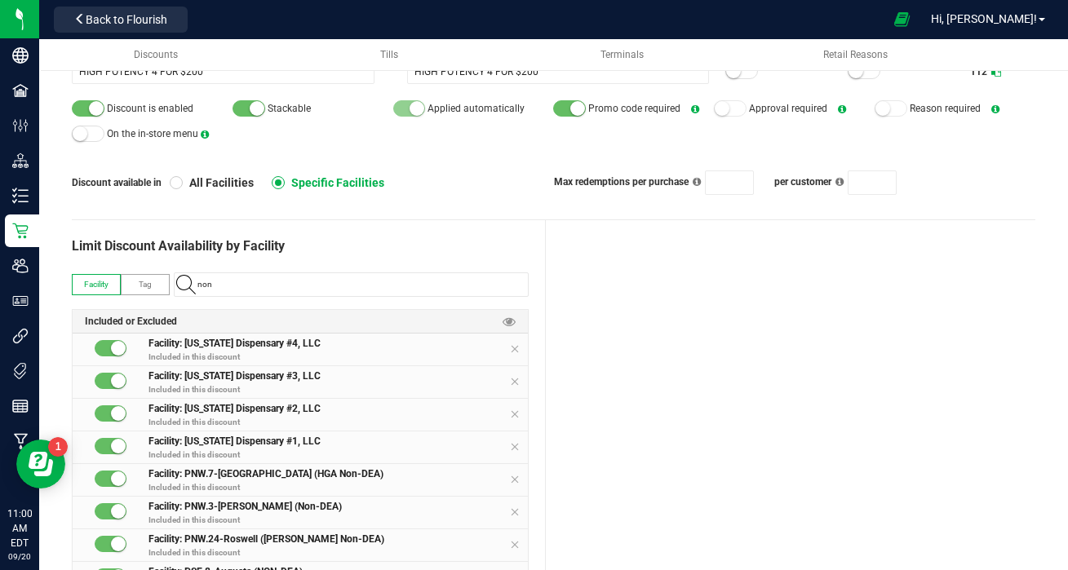
scroll to position [0, 0]
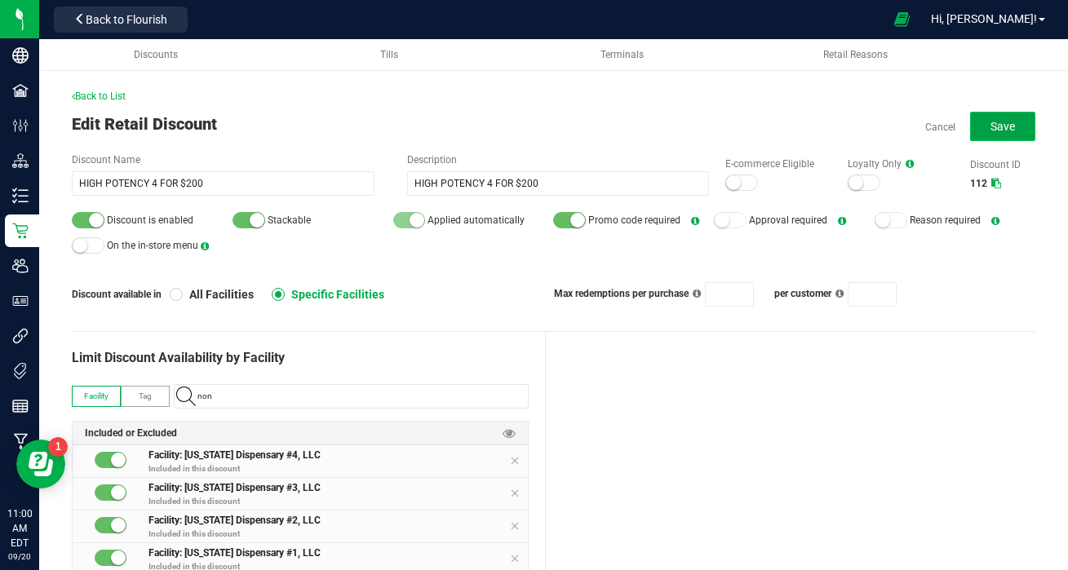
click at [1009, 124] on span "Save" at bounding box center [1003, 126] width 24 height 13
type input "4"
